Goal: Browse casually: Explore the website without a specific task or goal

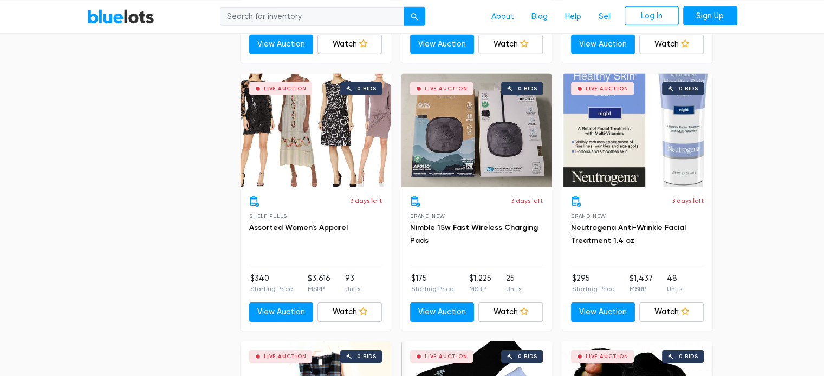
scroll to position [3521, 0]
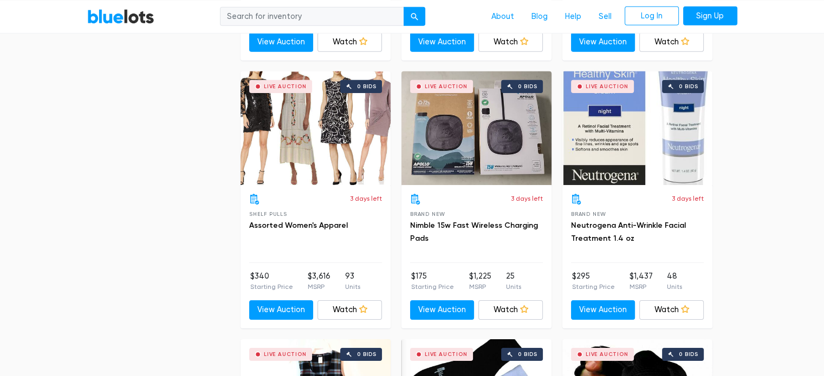
click at [310, 116] on div "Live Auction 0 bids" at bounding box center [316, 129] width 150 height 114
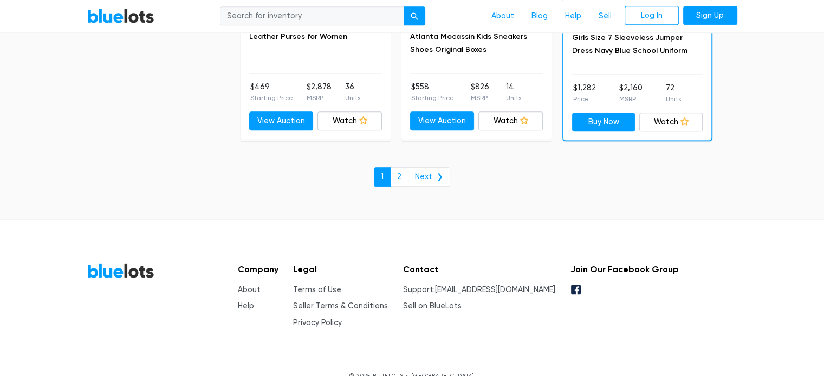
scroll to position [4797, 0]
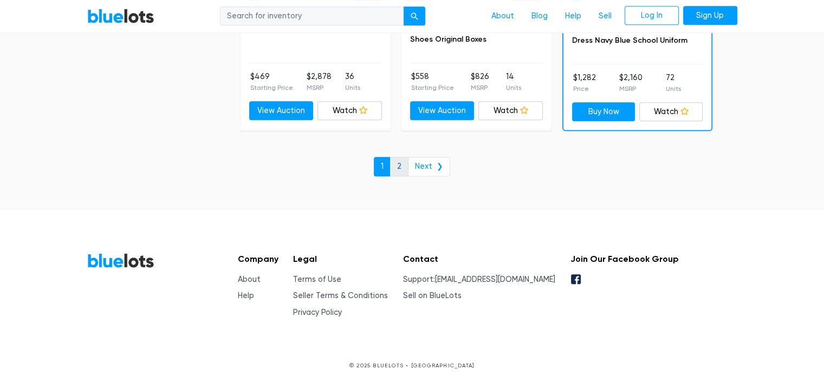
click at [402, 157] on link "2" at bounding box center [399, 167] width 18 height 20
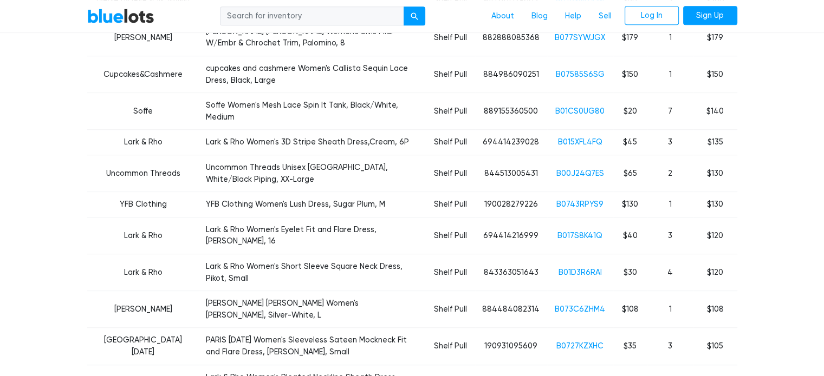
scroll to position [542, 0]
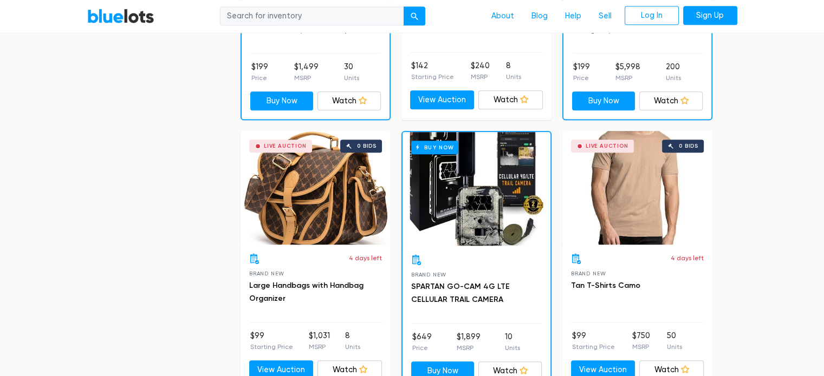
scroll to position [813, 0]
